Goal: Task Accomplishment & Management: Complete application form

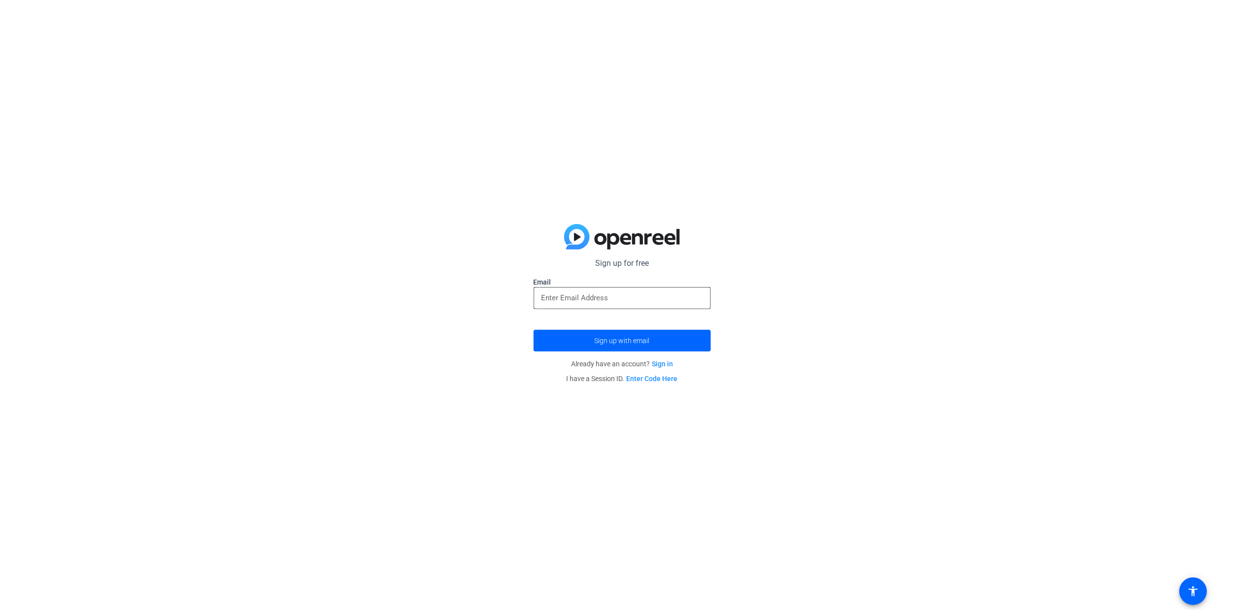
click at [591, 301] on input "email" at bounding box center [621, 298] width 161 height 12
type input "[EMAIL_ADDRESS][DOMAIN_NAME]"
click at [534, 330] on button "Sign up with email" at bounding box center [622, 341] width 177 height 22
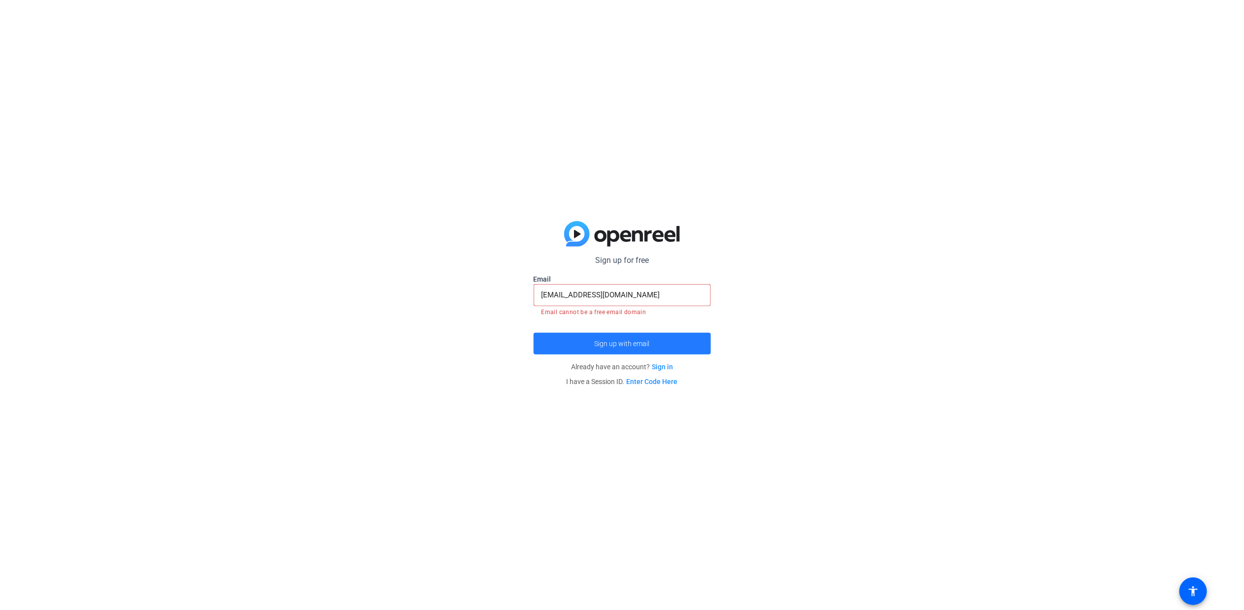
click at [591, 340] on span "submit" at bounding box center [622, 344] width 177 height 24
click at [624, 295] on input "[EMAIL_ADDRESS][DOMAIN_NAME]" at bounding box center [621, 295] width 161 height 12
click at [565, 298] on input "[EMAIL_ADDRESS][DOMAIN_NAME]" at bounding box center [621, 295] width 161 height 12
click at [612, 292] on input "[EMAIL_ADDRESS][DOMAIN_NAME]" at bounding box center [621, 295] width 161 height 12
